Goal: Task Accomplishment & Management: Manage account settings

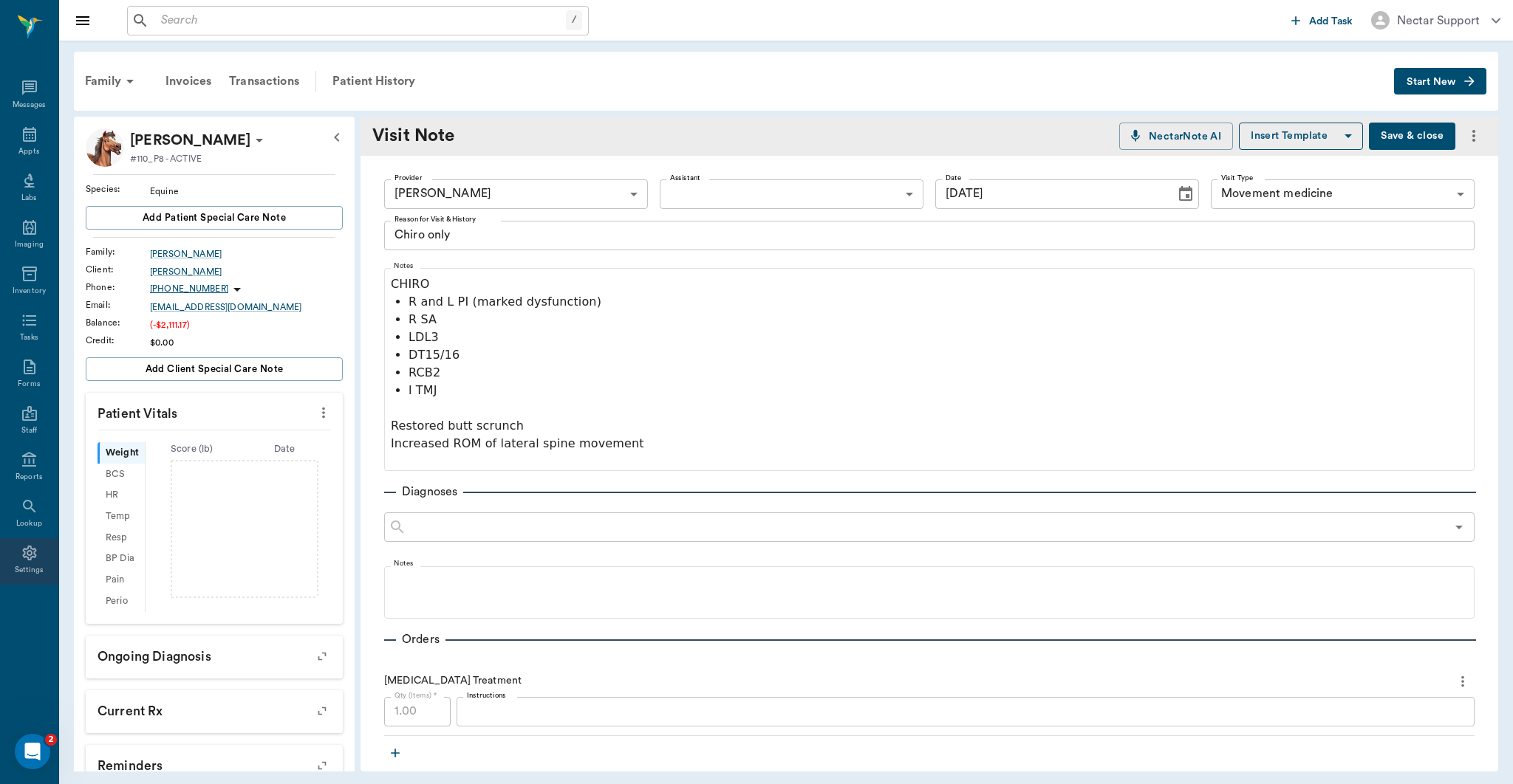
click at [39, 556] on div "Settings" at bounding box center [29, 561] width 58 height 47
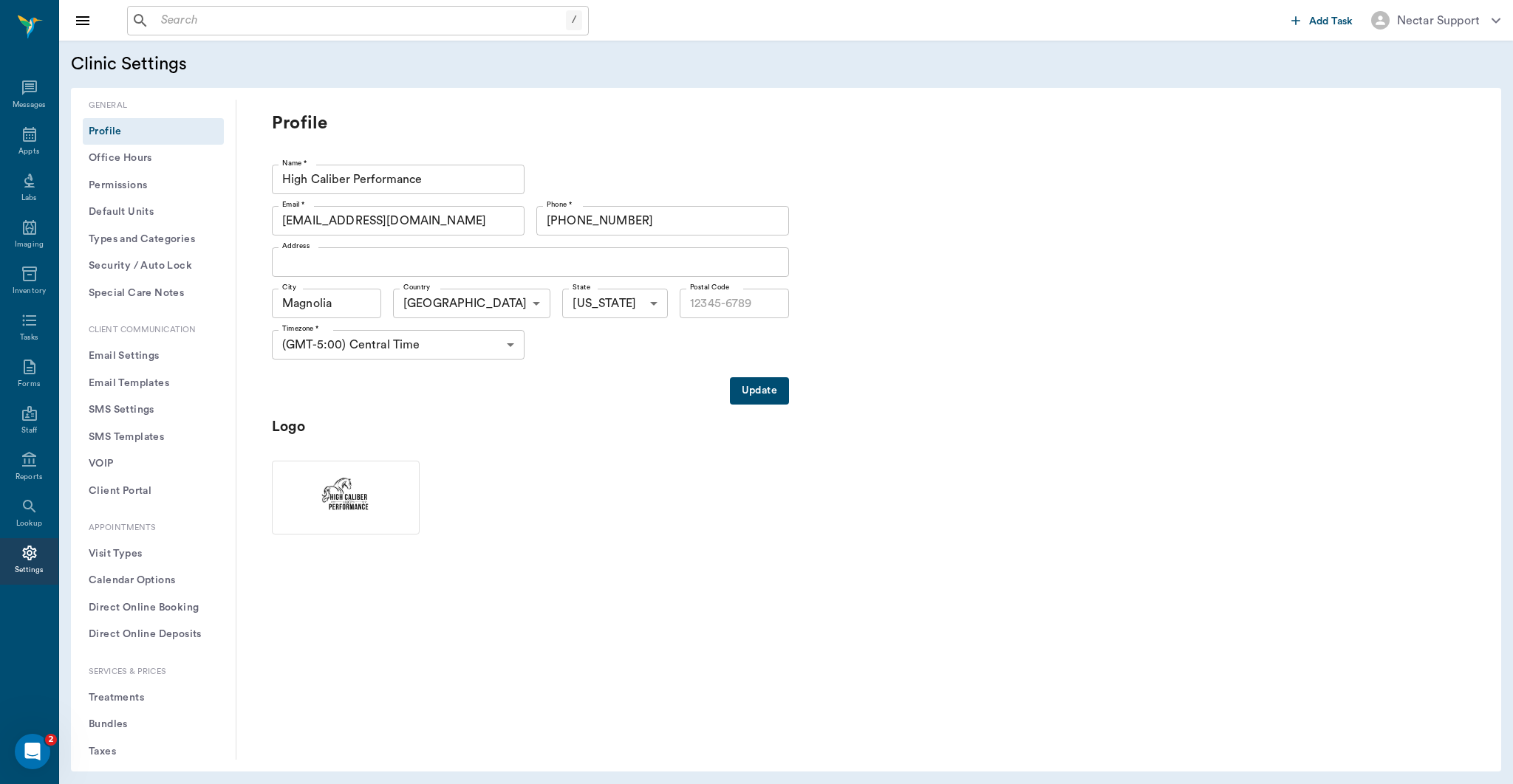
type input "77354"
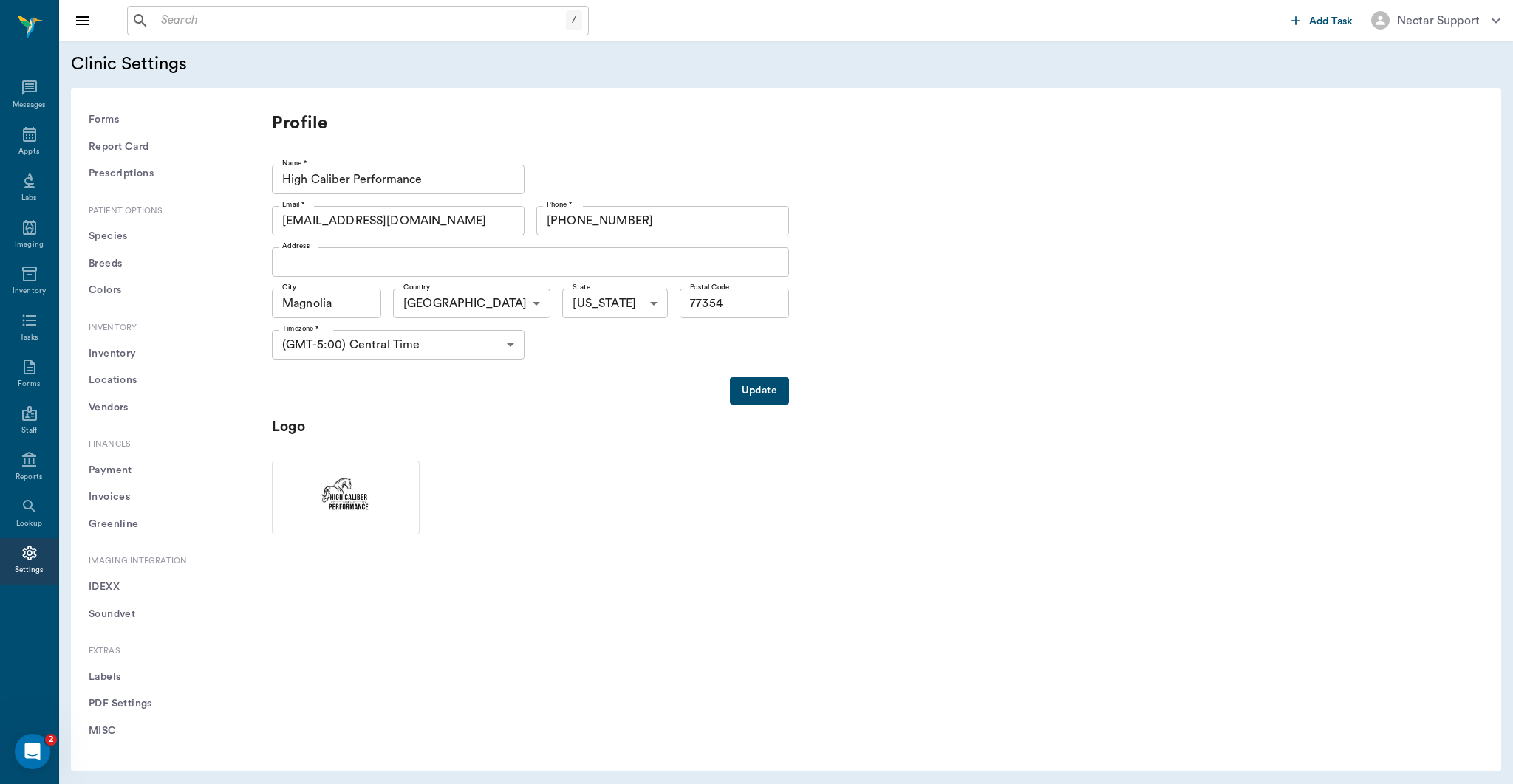
scroll to position [912, 0]
click at [152, 617] on button "Soundvet" at bounding box center [153, 613] width 141 height 27
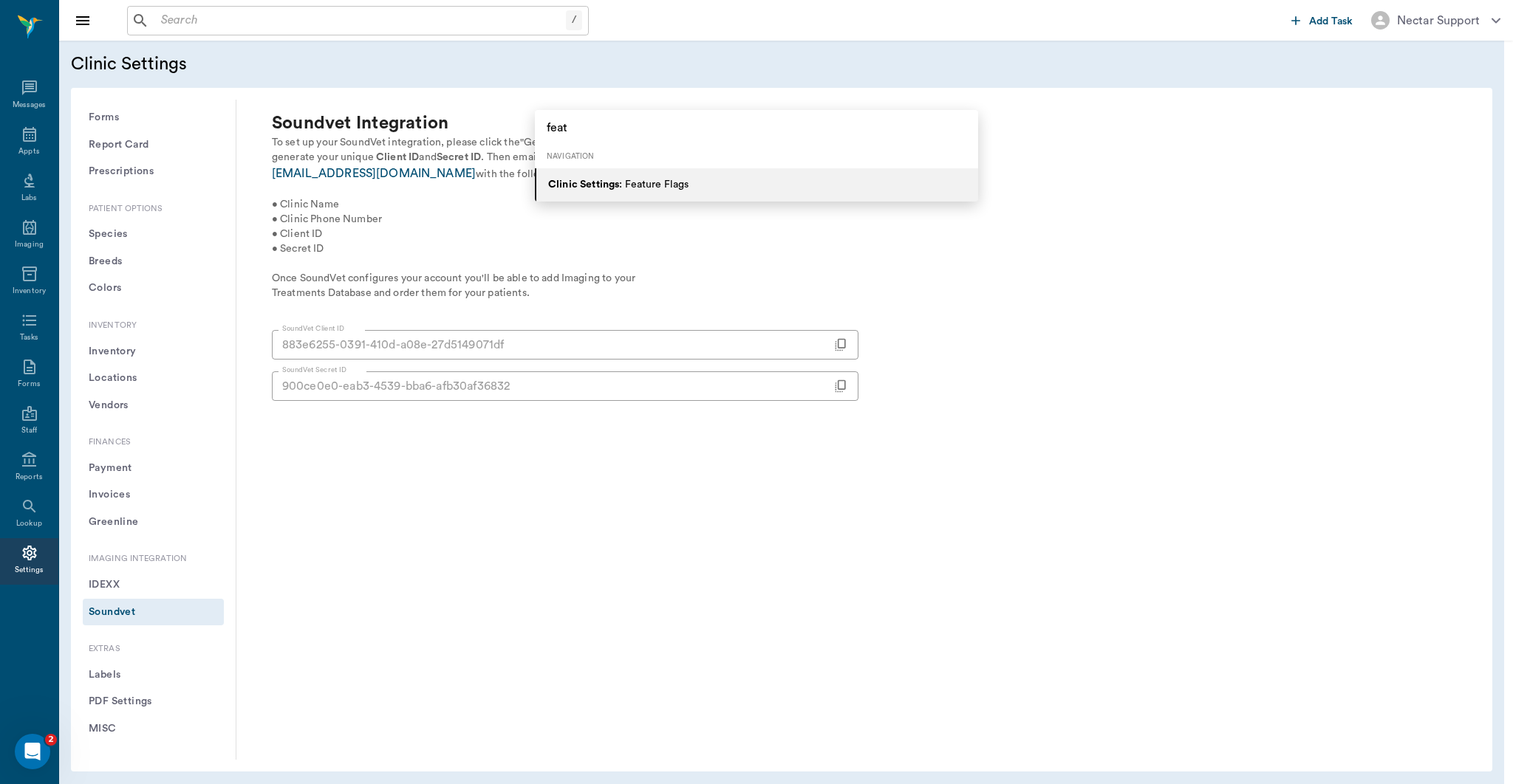
type input "feat"
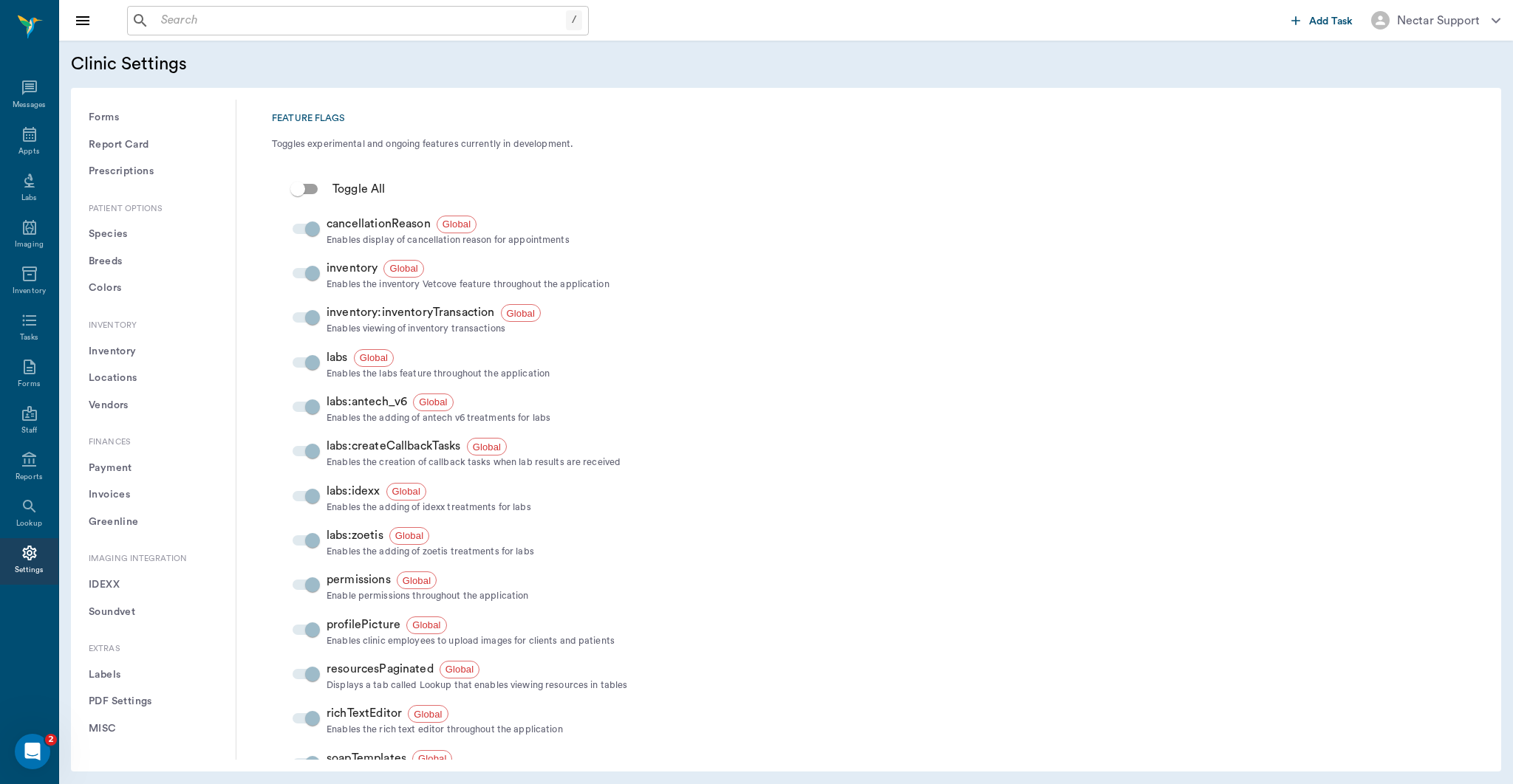
click at [118, 617] on button "Soundvet" at bounding box center [153, 613] width 141 height 27
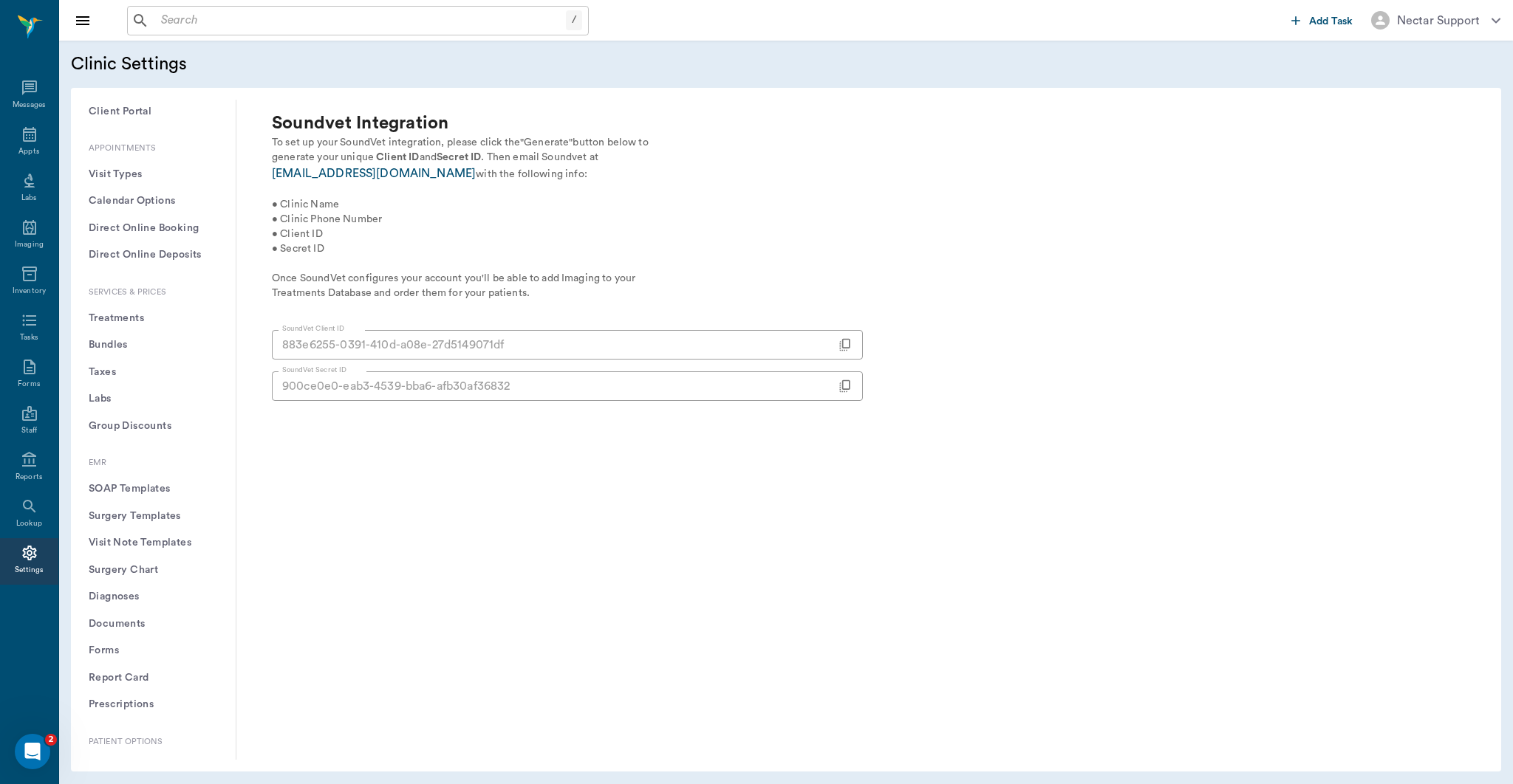
scroll to position [376, 0]
click at [143, 303] on div "Services & Prices Treatments Bundles Taxes Labs Group Discounts" at bounding box center [153, 366] width 141 height 153
click at [142, 322] on button "Treatments" at bounding box center [153, 322] width 141 height 27
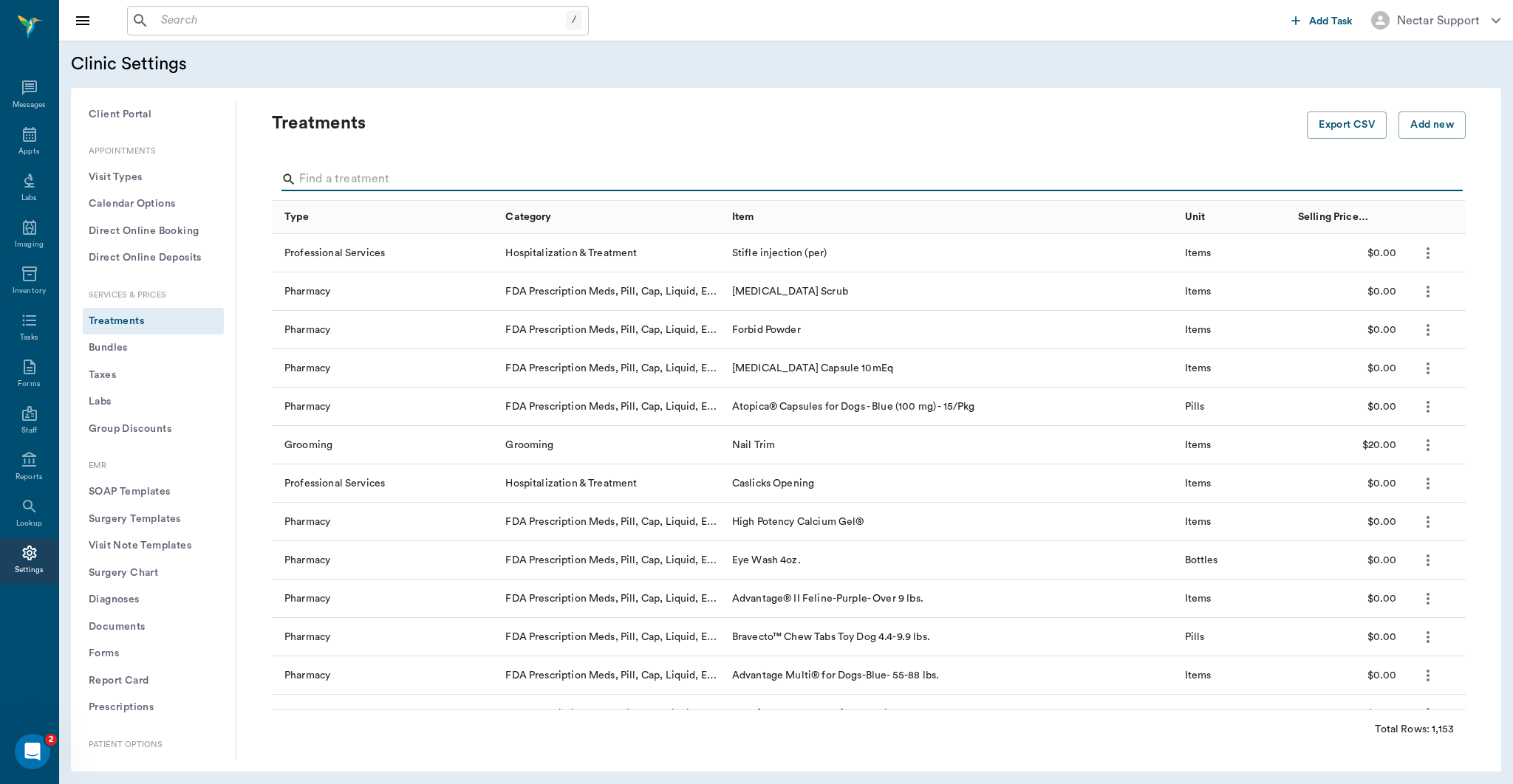
click at [443, 186] on input "Search" at bounding box center [869, 179] width 1141 height 23
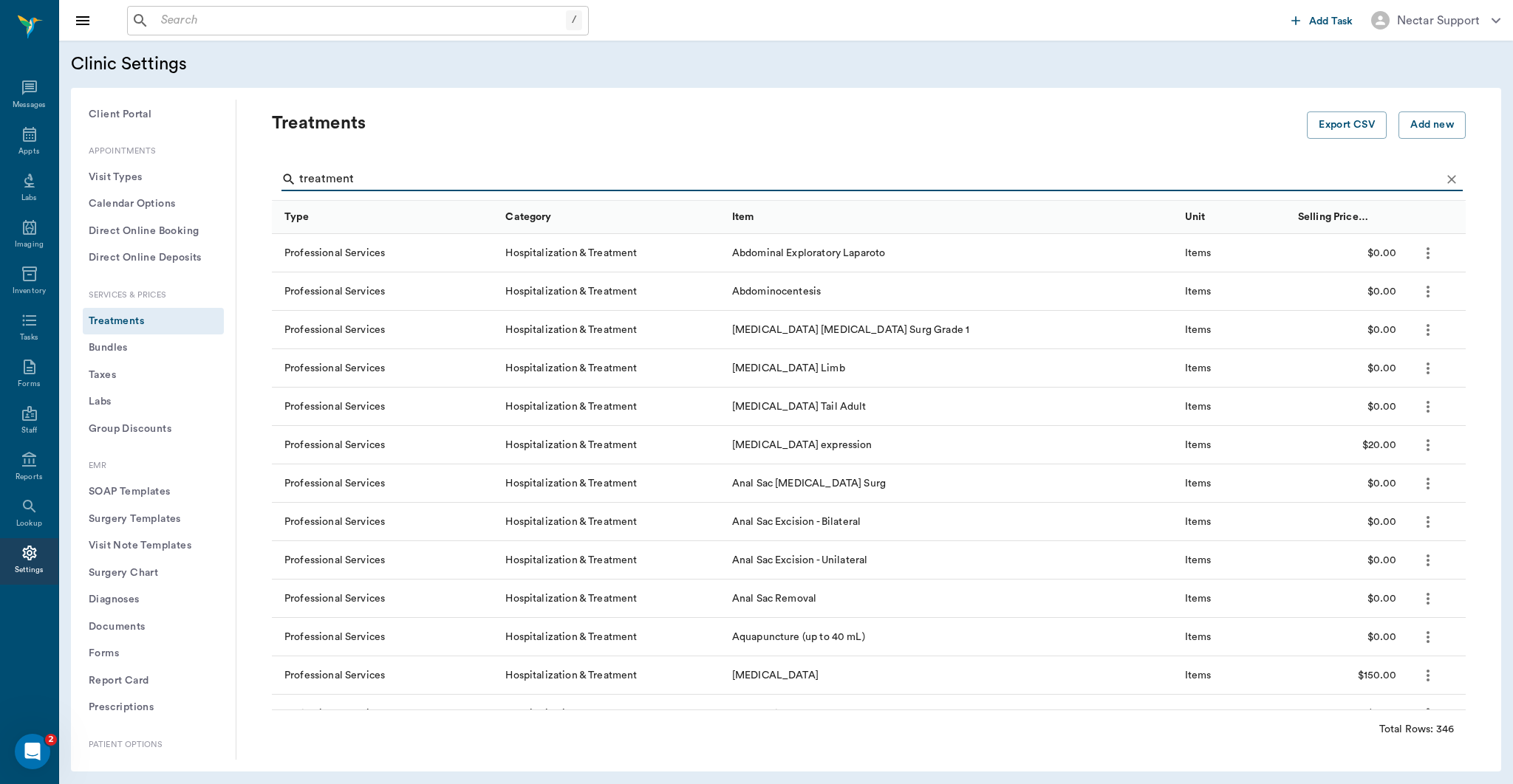
click at [449, 168] on input "treatment" at bounding box center [869, 179] width 1141 height 23
click at [437, 176] on input "treatment" at bounding box center [869, 179] width 1141 height 23
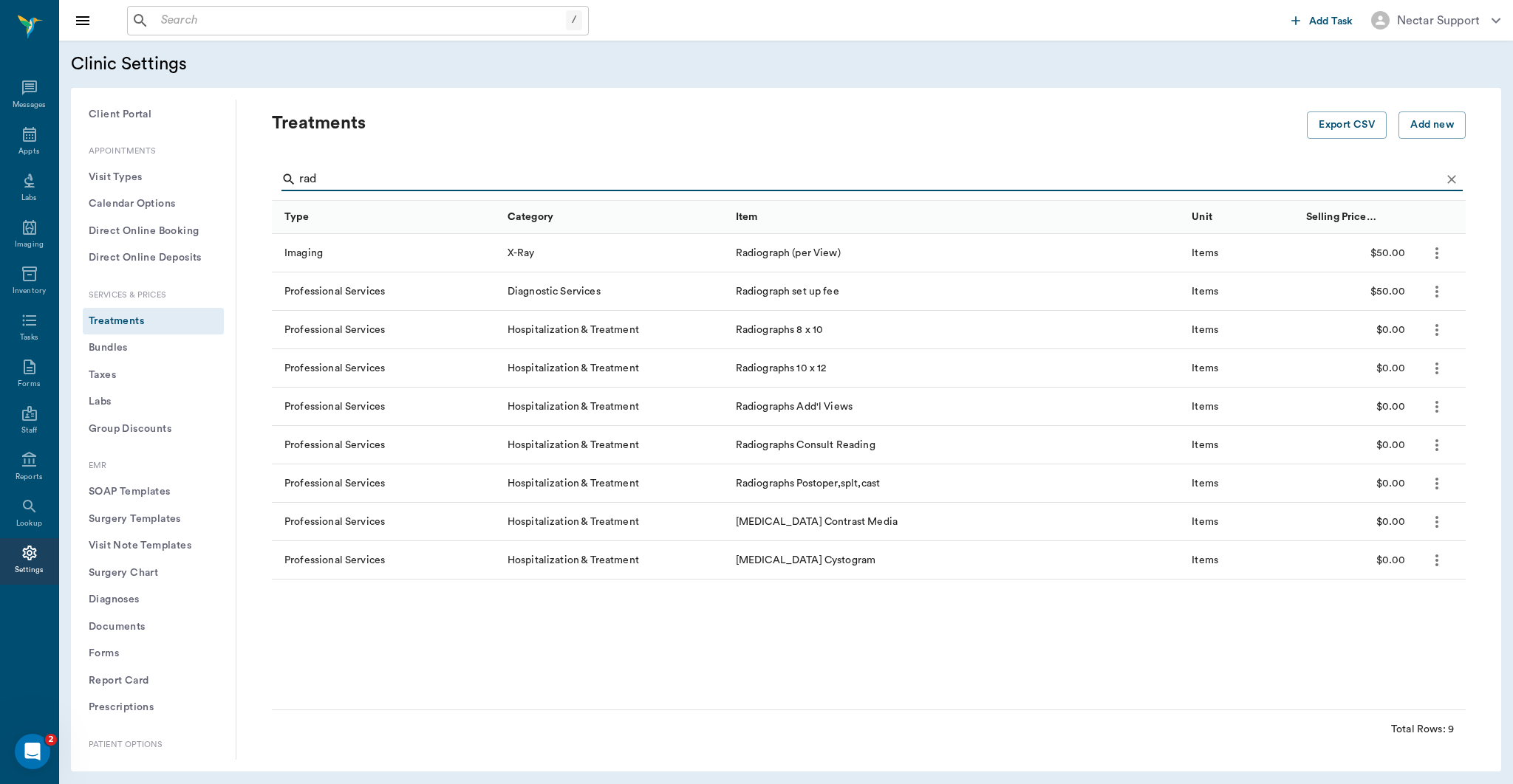
type input "rad"
click at [1447, 251] on button "more" at bounding box center [1437, 253] width 25 height 25
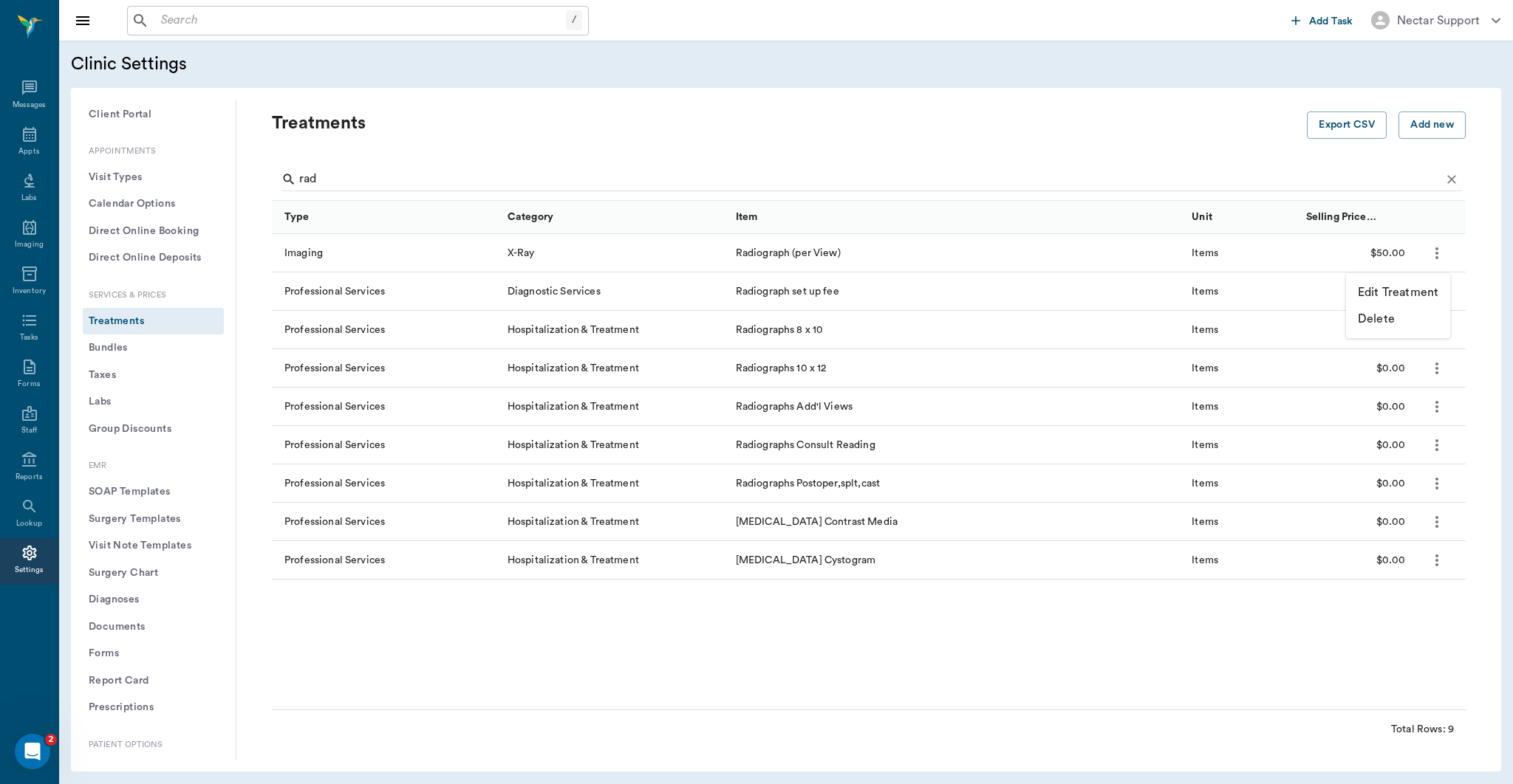
click at [1417, 287] on p "Edit Treatment" at bounding box center [1397, 292] width 81 height 18
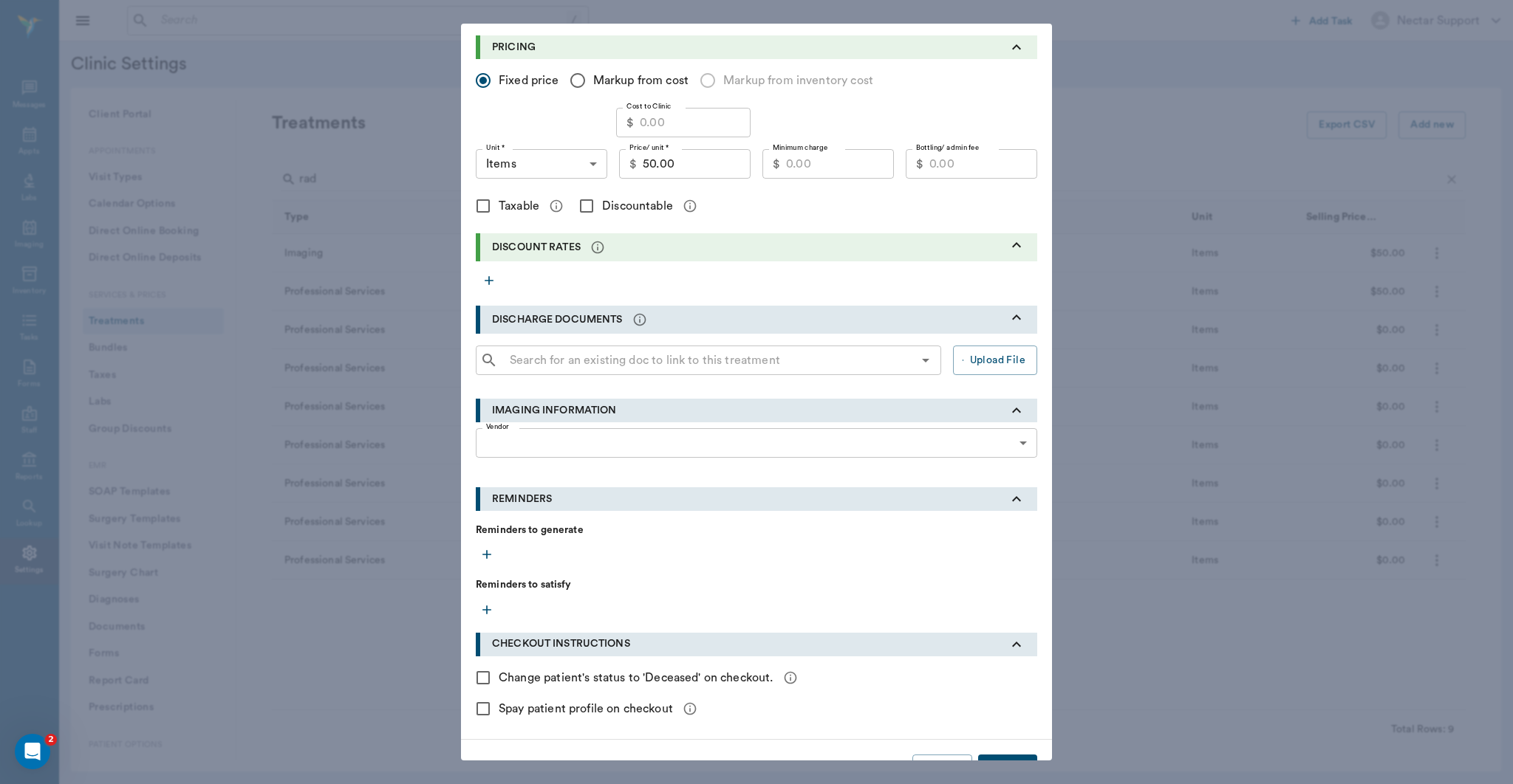
scroll to position [300, 0]
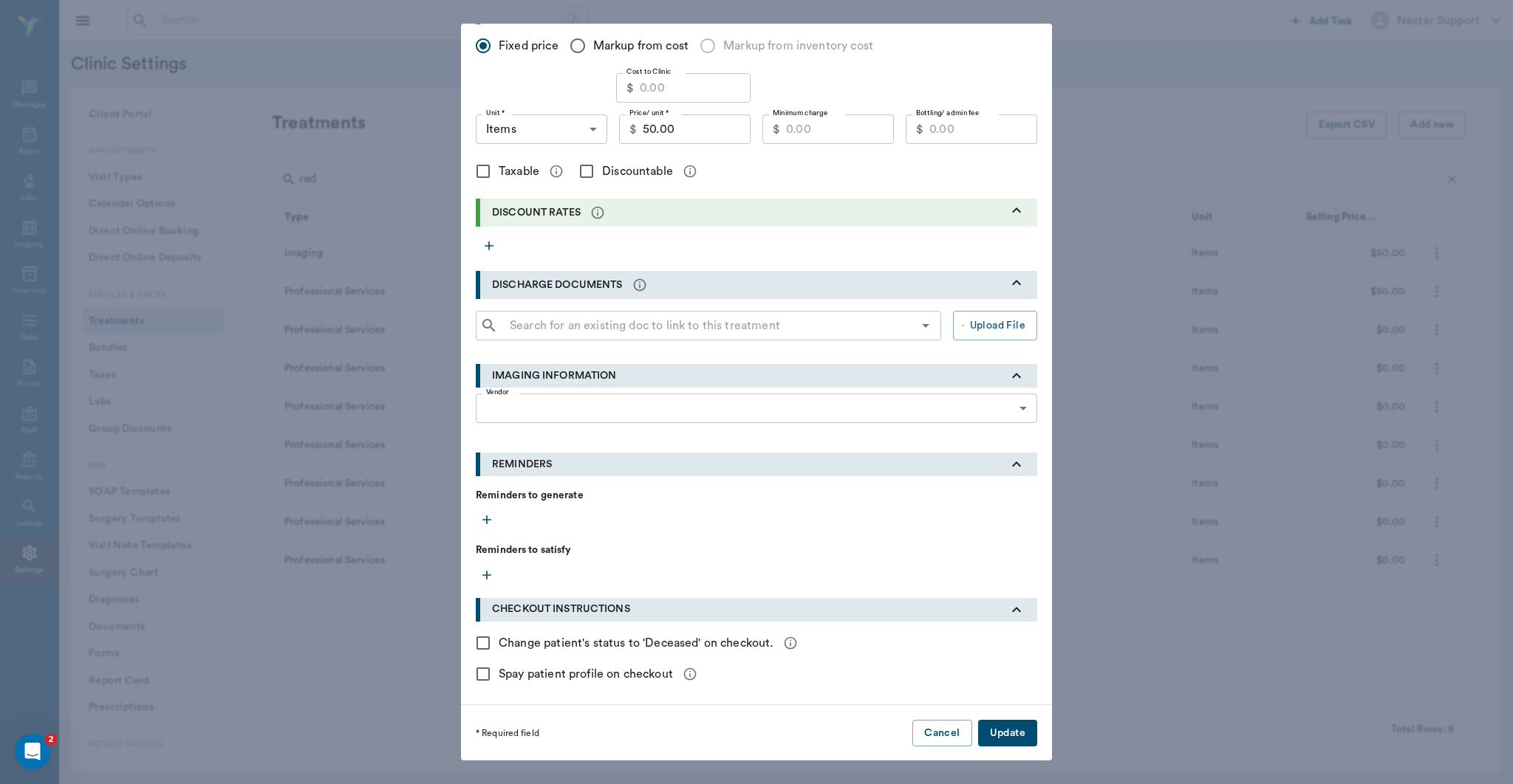
click at [844, 403] on body "/ ​ Add Task Nectar Support Nectar Messages Appts Labs Imaging Inventory Tasks …" at bounding box center [756, 392] width 1513 height 784
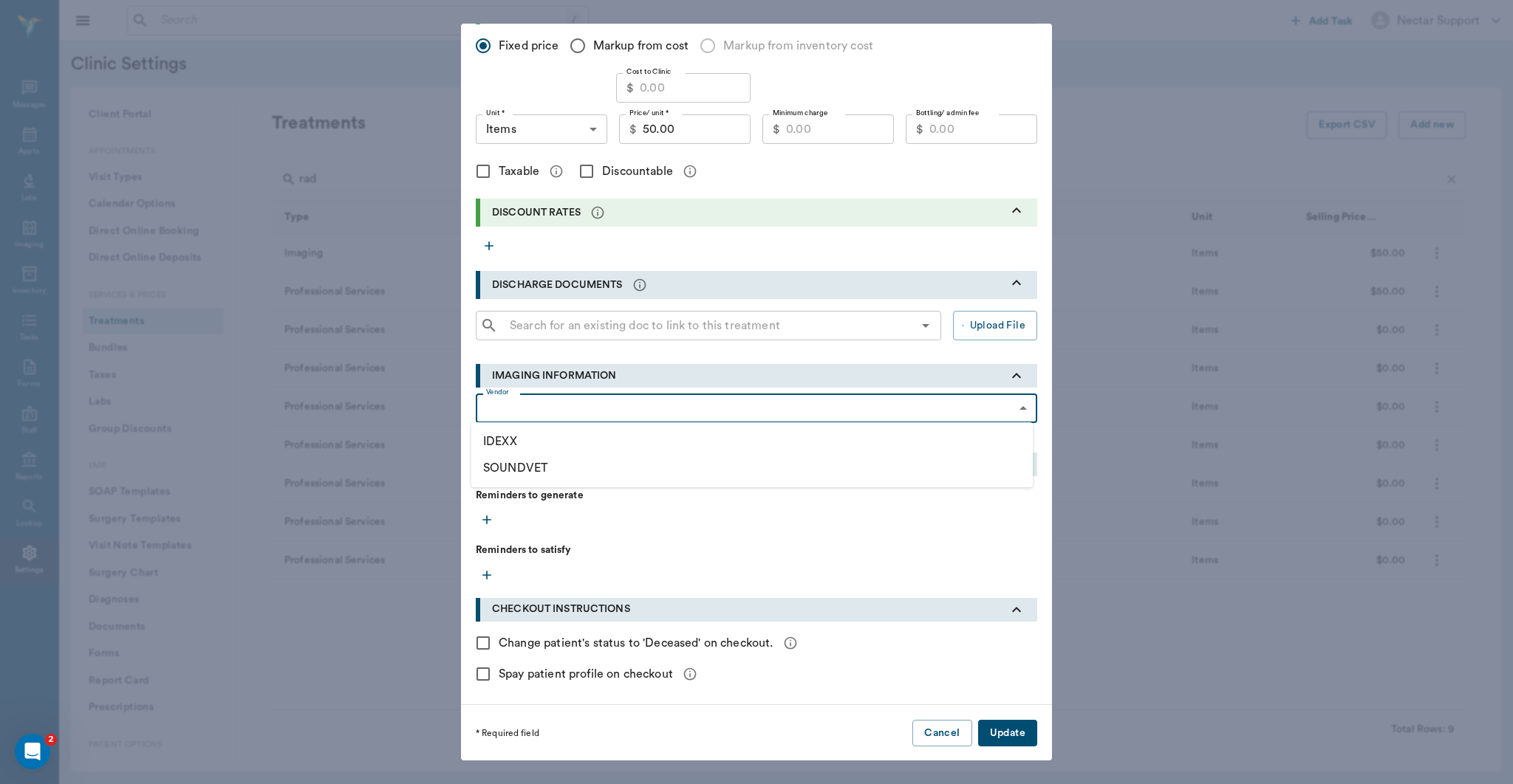
click at [813, 453] on li "IDEXX" at bounding box center [751, 441] width 561 height 26
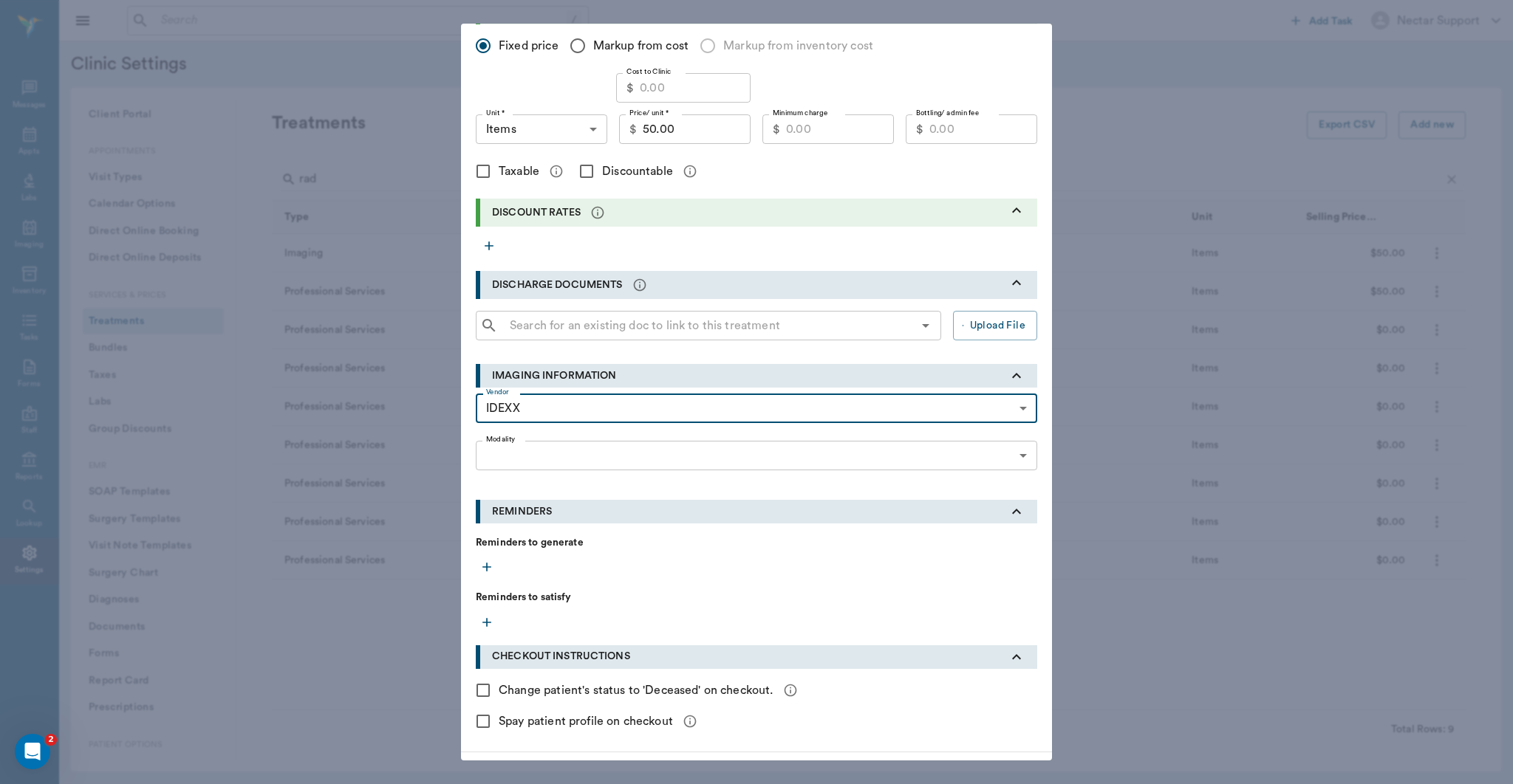
click at [817, 412] on body "/ ​ Add Task Nectar Support Nectar Messages Appts Labs Imaging Inventory Tasks …" at bounding box center [756, 392] width 1513 height 784
click at [771, 473] on li "SOUNDVET" at bounding box center [751, 468] width 561 height 26
type input "SOUNDVET"
click at [774, 455] on body "/ ​ Add Task Nectar Support Nectar Messages Appts Labs Imaging Inventory Tasks …" at bounding box center [756, 392] width 1513 height 784
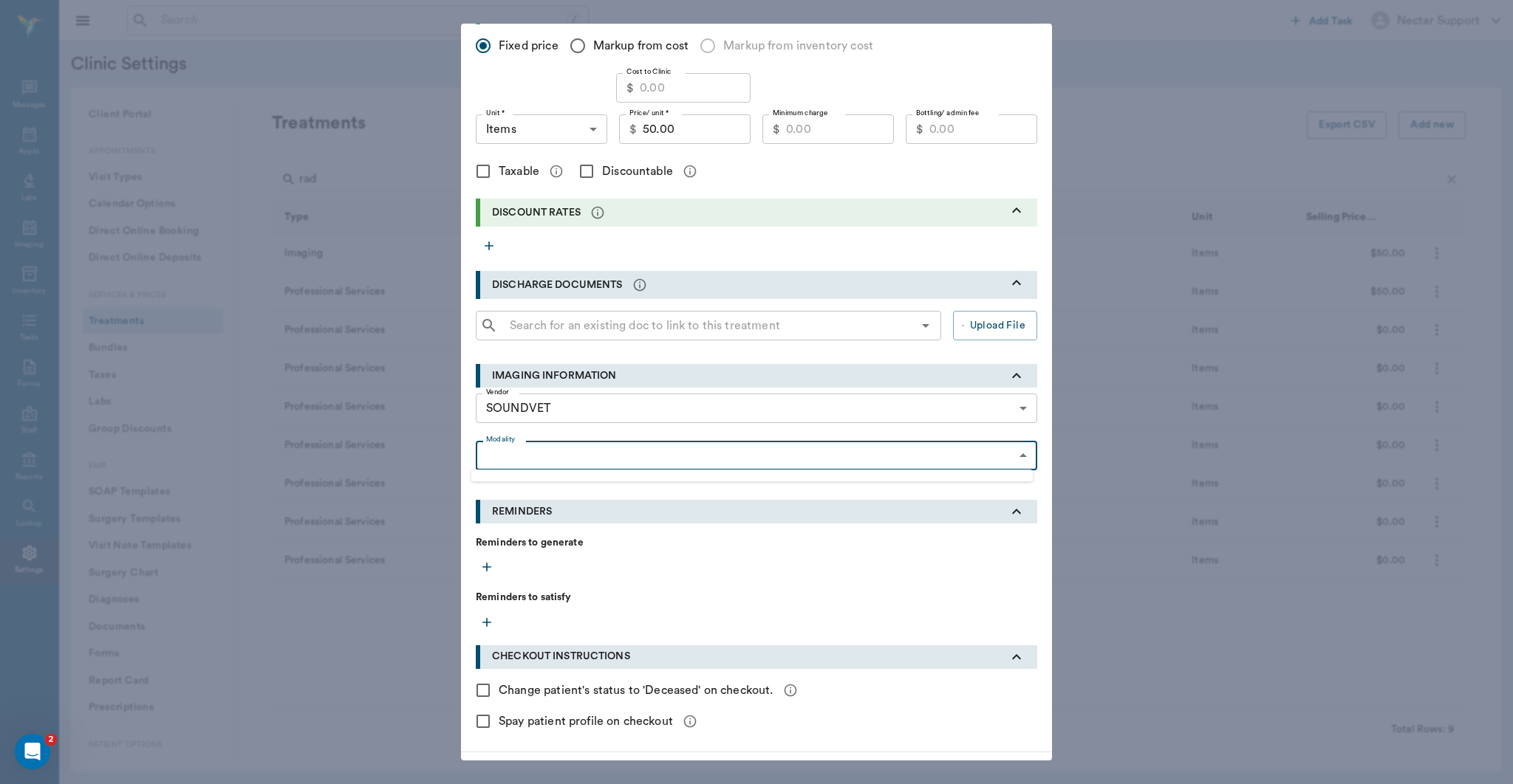
click at [773, 456] on div at bounding box center [756, 392] width 1513 height 784
click at [773, 456] on body "/ ​ Add Task Nectar Support Nectar Messages Appts Labs Imaging Inventory Tasks …" at bounding box center [756, 392] width 1513 height 784
click at [773, 456] on div at bounding box center [756, 392] width 1513 height 784
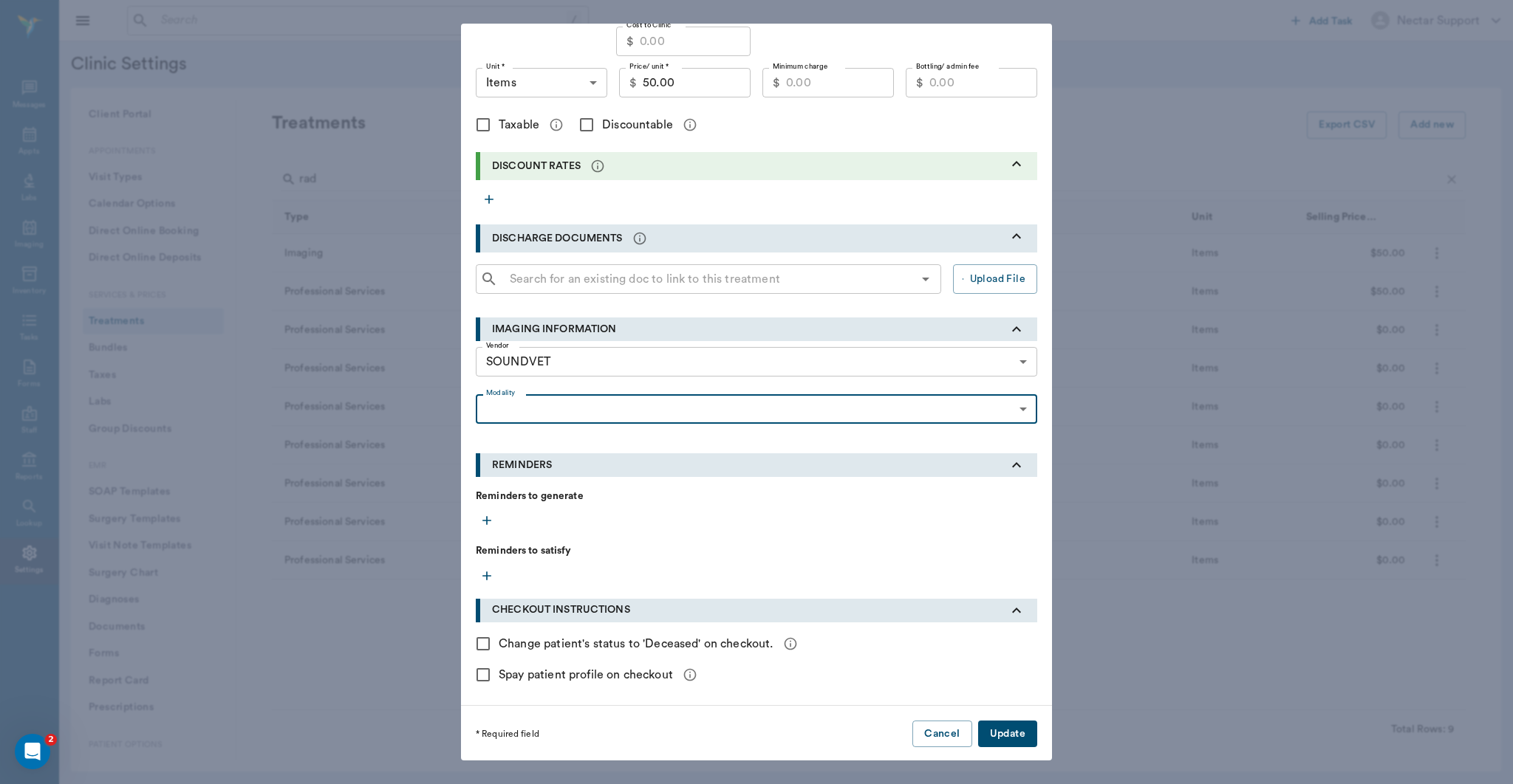
scroll to position [347, 0]
click at [914, 734] on button "Cancel" at bounding box center [941, 733] width 59 height 27
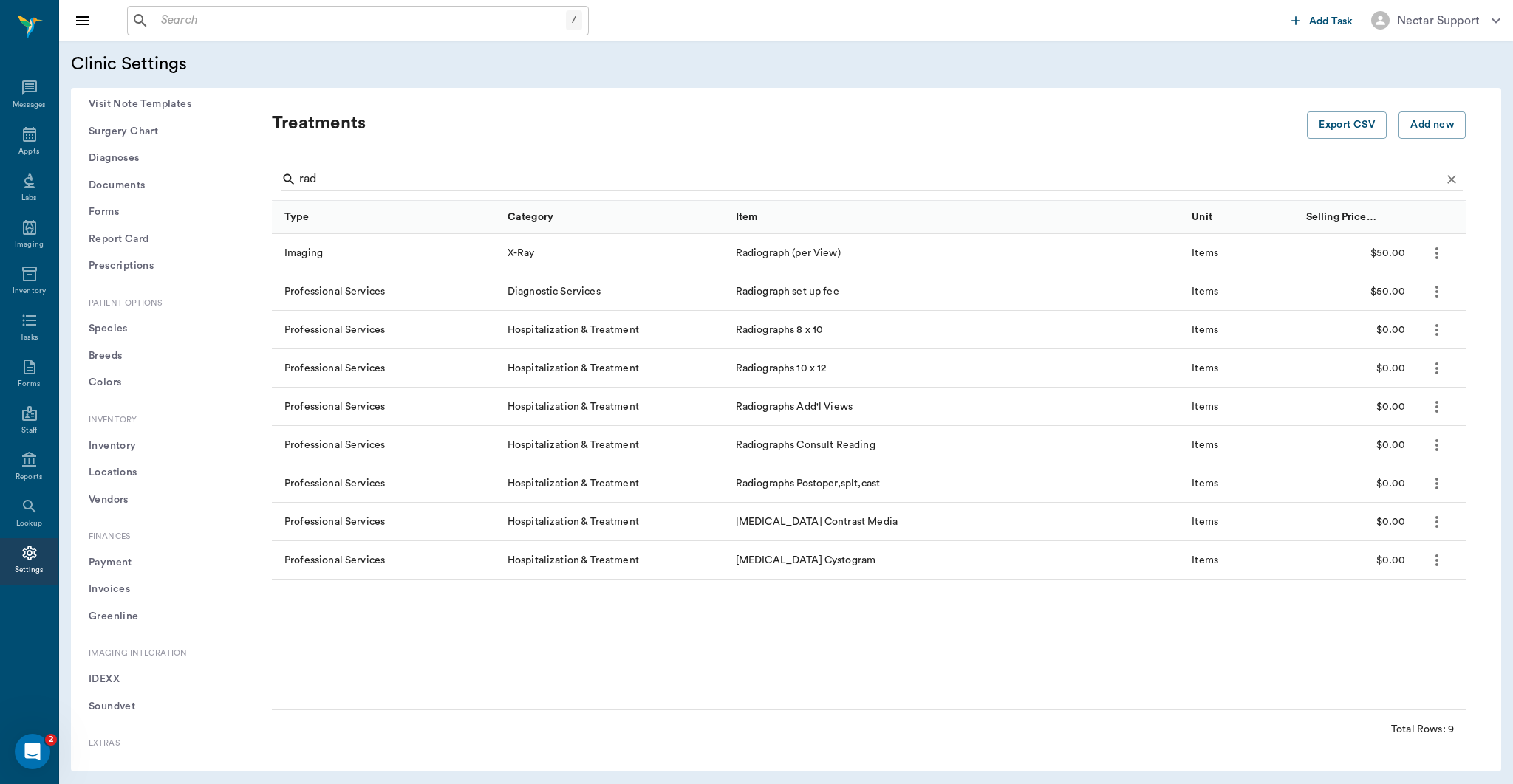
scroll to position [912, 0]
click at [159, 612] on button "Soundvet" at bounding box center [153, 613] width 141 height 27
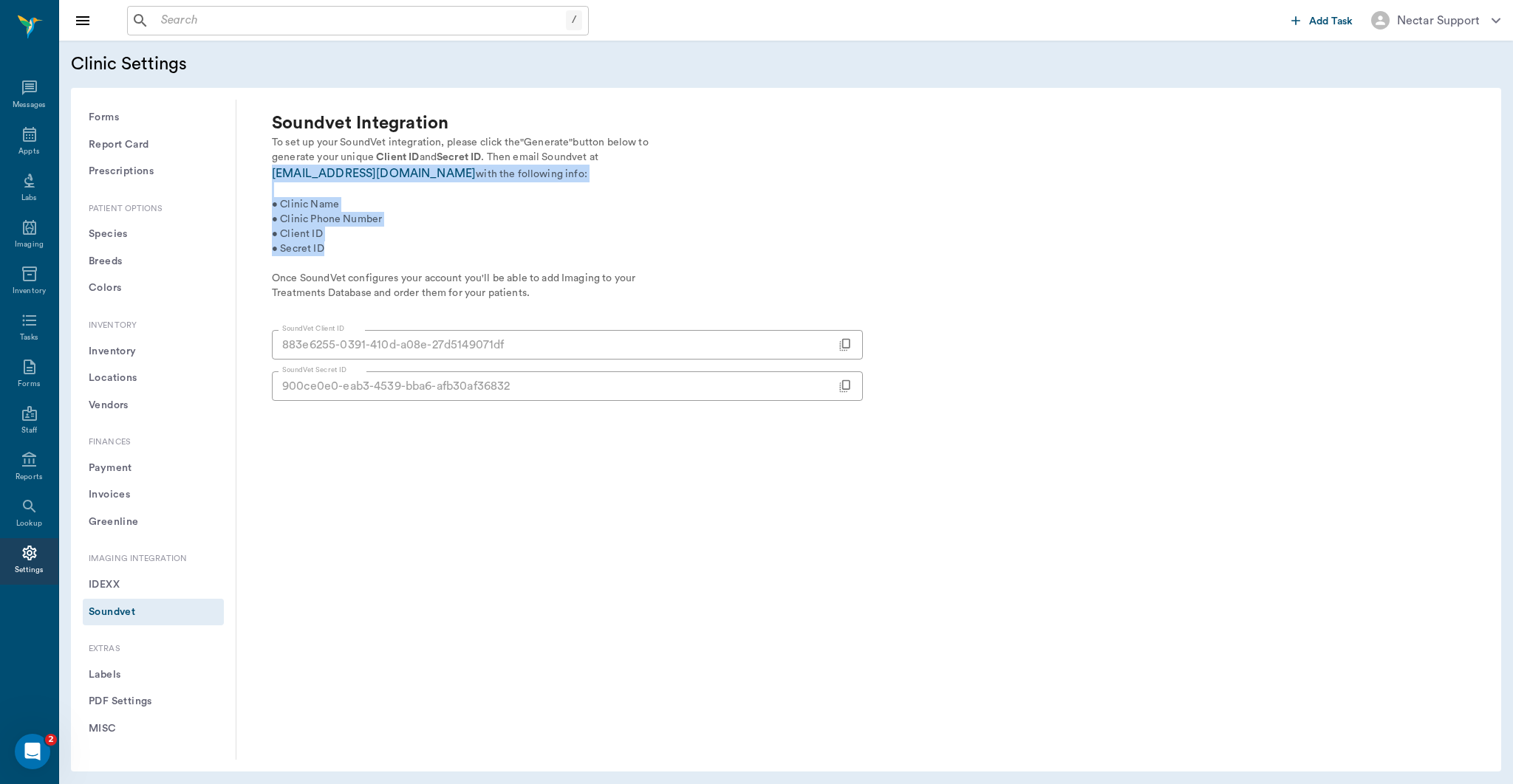
drag, startPoint x: 337, startPoint y: 251, endPoint x: 248, endPoint y: 176, distance: 116.4
click at [248, 176] on div "Soundvet Integration To set up your SoundVet integration, please click the "Gen…" at bounding box center [856, 430] width 1217 height 636
copy p "[EMAIL_ADDRESS][DOMAIN_NAME] with the following info: • Clinic Name • Clinic Ph…"
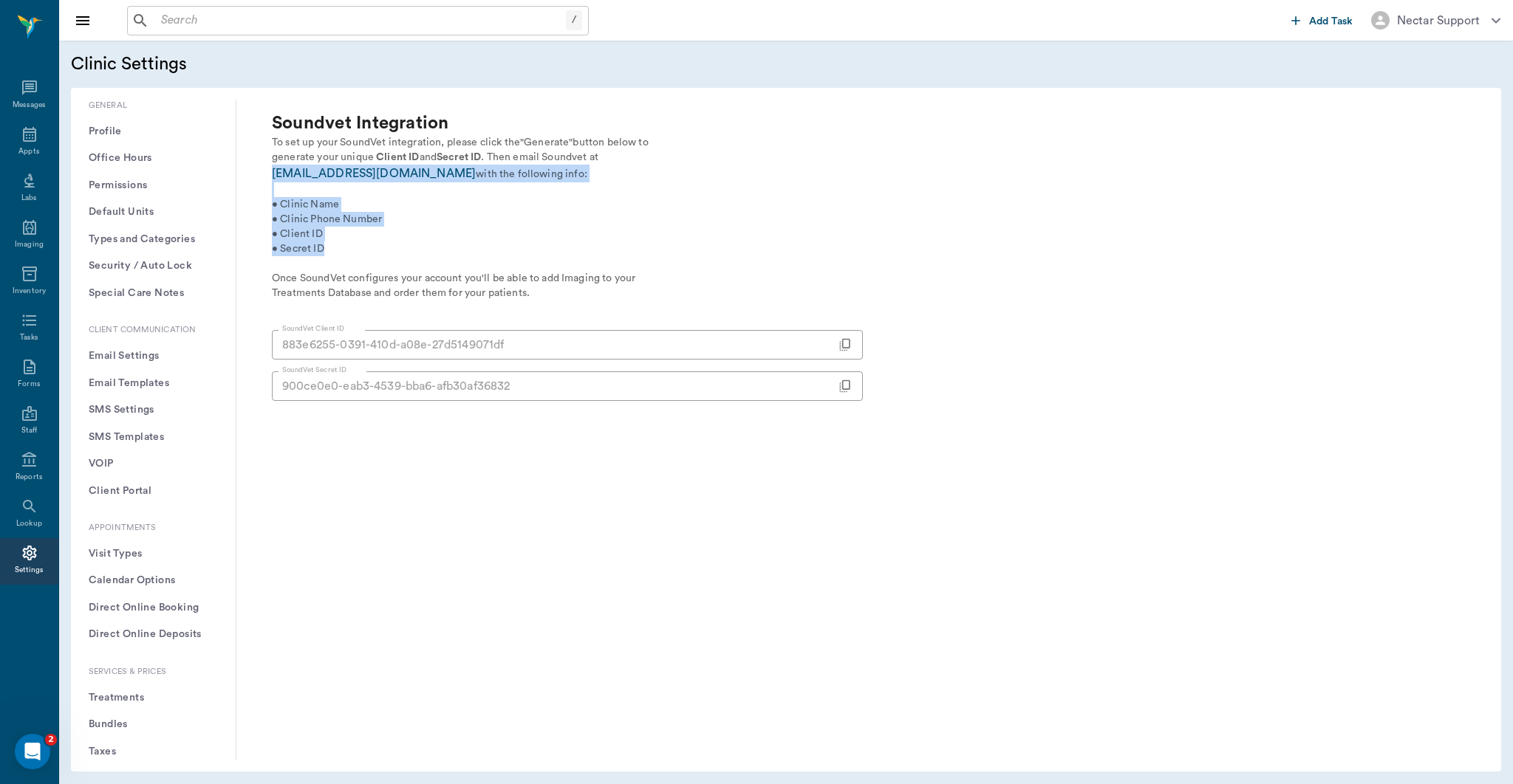
click at [125, 129] on button "Profile" at bounding box center [153, 131] width 141 height 27
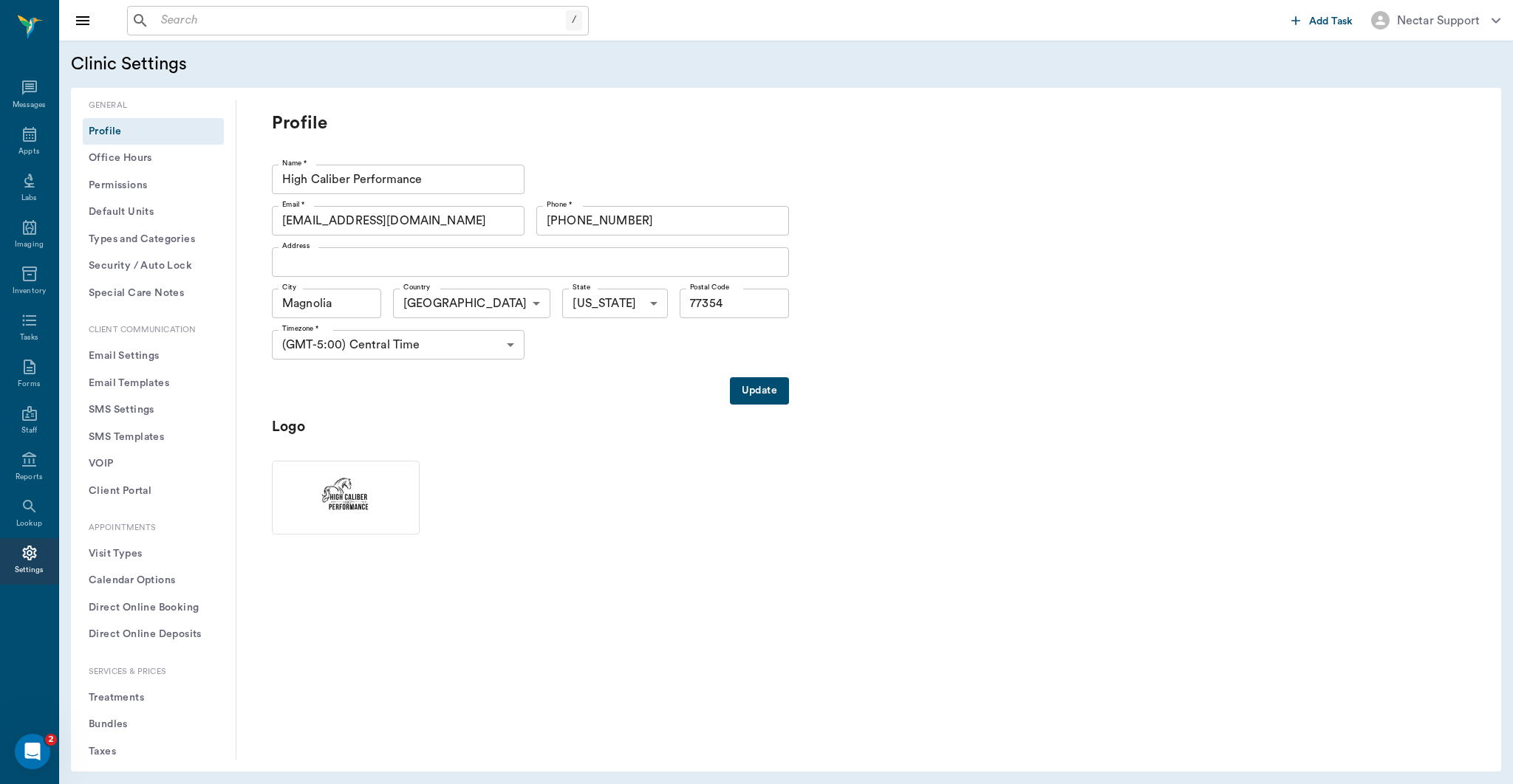
click at [120, 161] on button "Office Hours" at bounding box center [153, 159] width 141 height 27
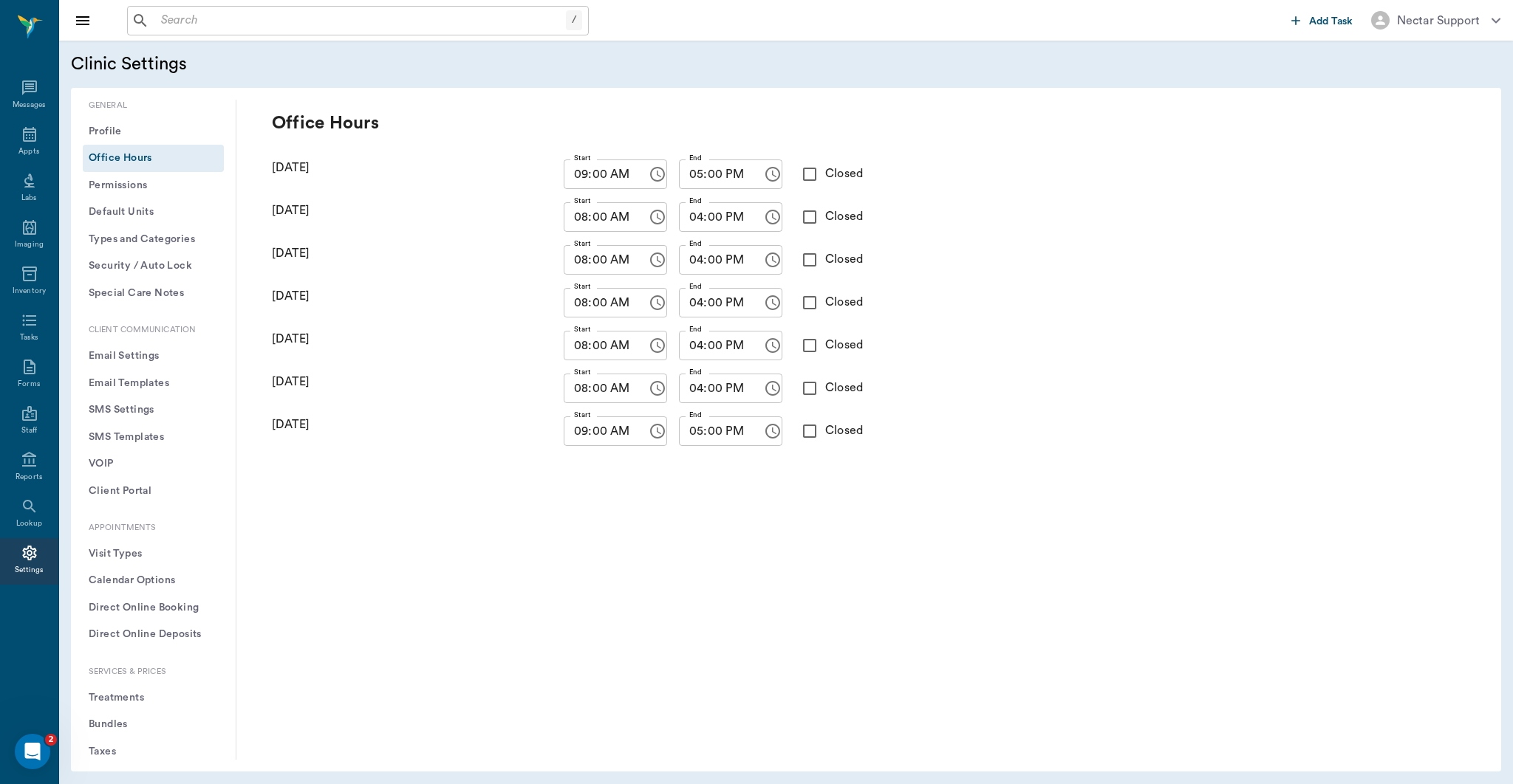
click at [120, 136] on button "Profile" at bounding box center [153, 131] width 141 height 27
